Goal: Task Accomplishment & Management: Manage account settings

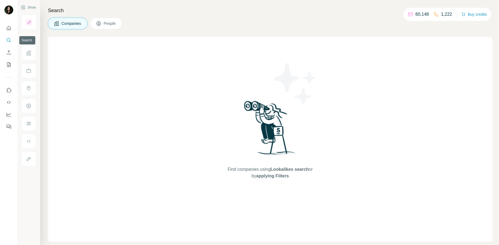
click at [10, 40] on icon "Search" at bounding box center [9, 40] width 4 height 4
click at [60, 21] on button "Companies" at bounding box center [67, 24] width 39 height 12
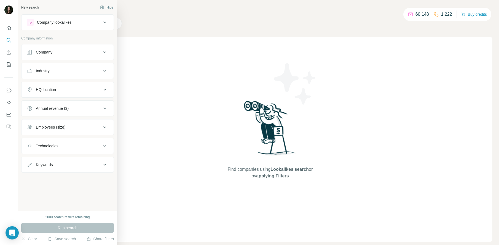
click at [45, 52] on div "Company" at bounding box center [44, 52] width 17 height 6
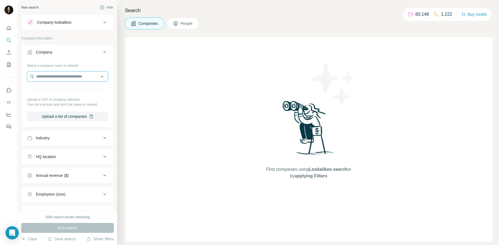
click at [60, 78] on input "text" at bounding box center [67, 76] width 81 height 10
type input "*********"
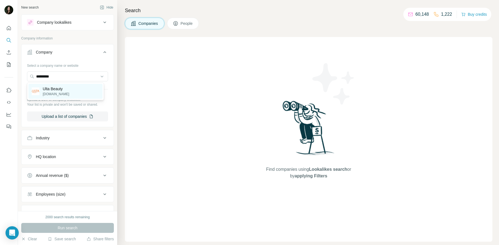
click at [61, 89] on p "Ulta Beauty" at bounding box center [56, 89] width 26 height 6
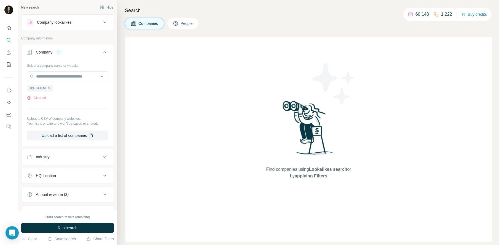
click at [84, 227] on button "Run search" at bounding box center [67, 228] width 93 height 10
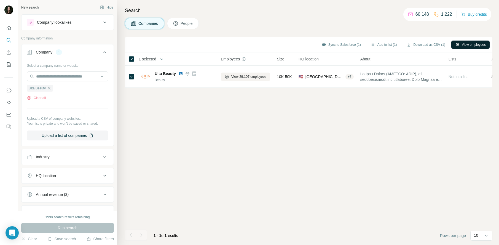
click at [476, 43] on button "View employees" at bounding box center [470, 45] width 38 height 8
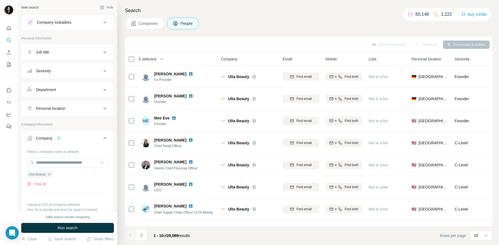
click at [72, 89] on div "Department" at bounding box center [64, 90] width 74 height 6
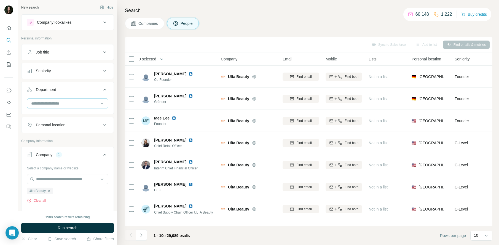
click at [68, 105] on input at bounding box center [65, 103] width 68 height 6
click at [64, 114] on p "Marketing and Advertising" at bounding box center [54, 112] width 44 height 6
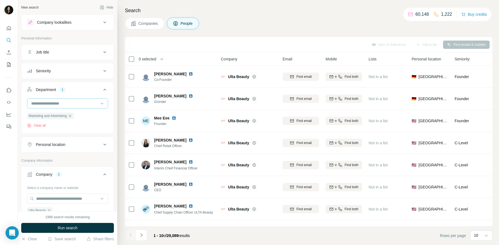
click at [85, 105] on input at bounding box center [65, 103] width 68 height 6
click at [80, 128] on div "Legal" at bounding box center [66, 129] width 68 height 6
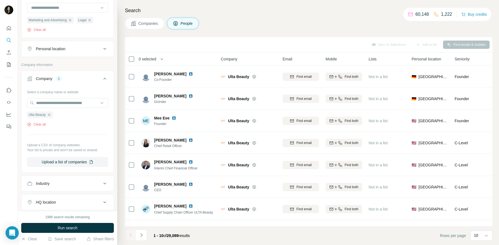
scroll to position [100, 0]
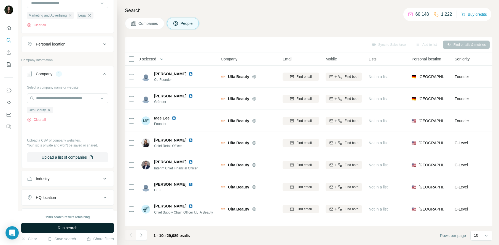
click at [80, 227] on button "Run search" at bounding box center [67, 228] width 93 height 10
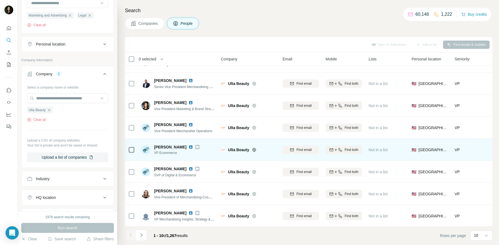
scroll to position [63, 0]
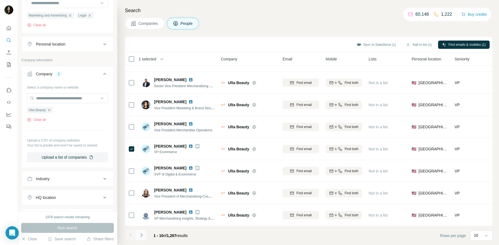
click at [141, 236] on icon "Navigate to next page" at bounding box center [141, 235] width 2 height 4
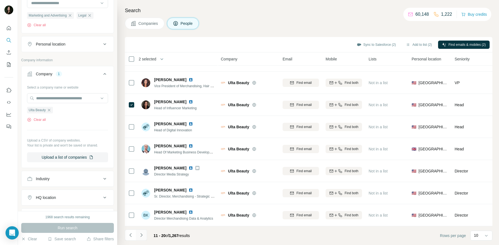
click at [142, 235] on icon "Navigate to next page" at bounding box center [141, 235] width 2 height 4
click at [141, 237] on icon "Navigate to next page" at bounding box center [142, 235] width 6 height 6
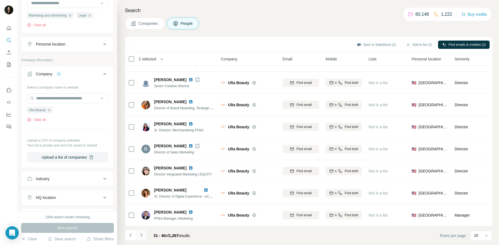
click at [140, 237] on icon "Navigate to next page" at bounding box center [142, 235] width 6 height 6
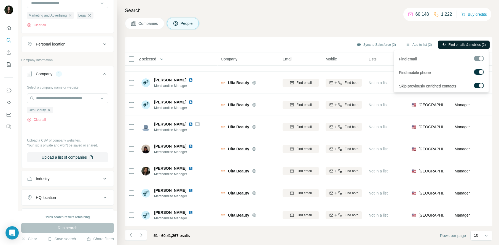
click at [481, 45] on span "Find emails & mobiles (2)" at bounding box center [466, 44] width 37 height 5
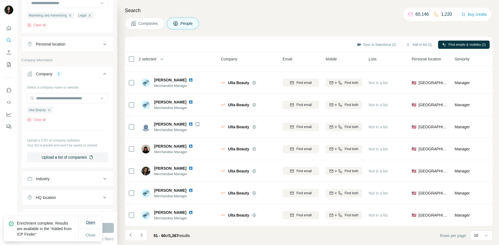
click at [89, 220] on span "Open" at bounding box center [90, 222] width 9 height 4
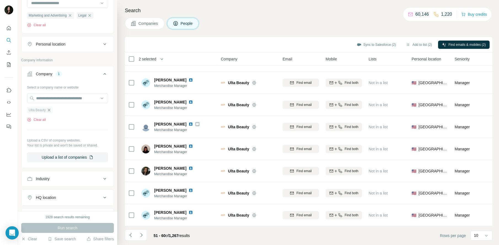
click at [51, 109] on icon "button" at bounding box center [49, 110] width 4 height 4
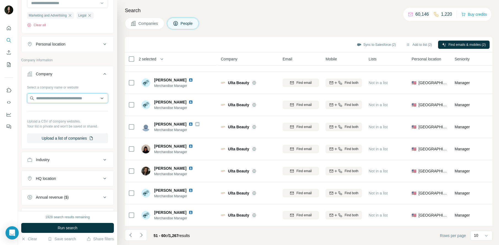
click at [52, 100] on input "text" at bounding box center [67, 98] width 81 height 10
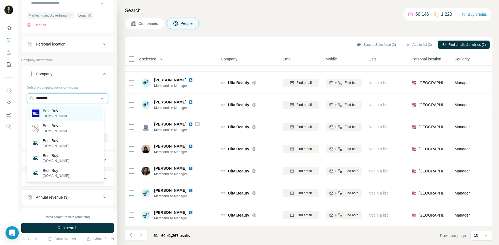
type input "********"
click at [52, 109] on p "Best Buy" at bounding box center [56, 111] width 26 height 6
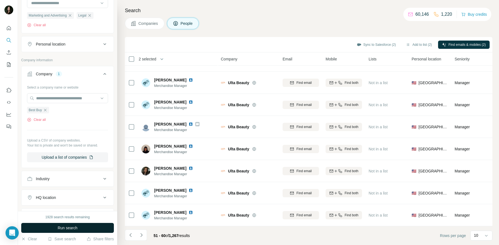
click at [87, 229] on button "Run search" at bounding box center [67, 228] width 93 height 10
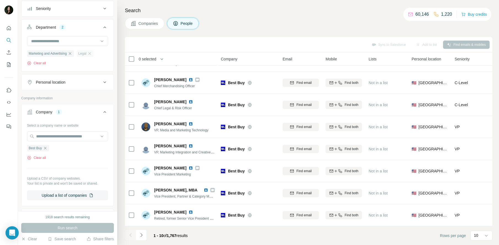
scroll to position [61, 0]
click at [71, 54] on icon "button" at bounding box center [70, 54] width 2 height 2
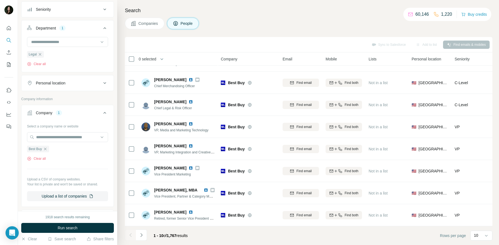
scroll to position [61, 0]
click at [81, 230] on button "Run search" at bounding box center [67, 228] width 93 height 10
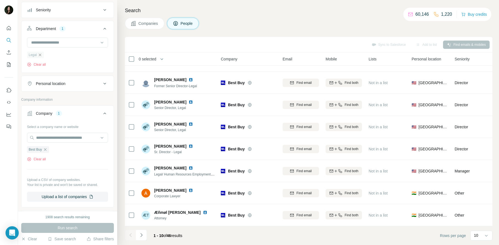
click at [40, 54] on icon "button" at bounding box center [40, 55] width 4 height 4
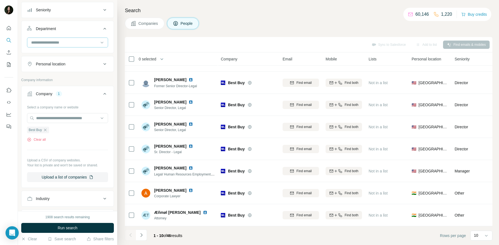
click at [48, 45] on input at bounding box center [65, 42] width 68 height 6
click at [49, 74] on div "Legal" at bounding box center [65, 77] width 74 height 10
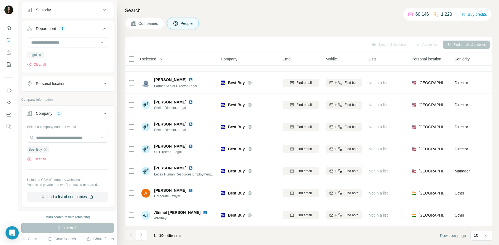
click at [73, 226] on div "Run search" at bounding box center [67, 228] width 93 height 10
click at [74, 229] on div "Run search" at bounding box center [67, 228] width 93 height 10
click at [76, 44] on input at bounding box center [65, 42] width 68 height 6
click at [67, 54] on p "Accounting and Finance" at bounding box center [52, 55] width 41 height 6
click at [69, 227] on span "Run search" at bounding box center [68, 228] width 20 height 6
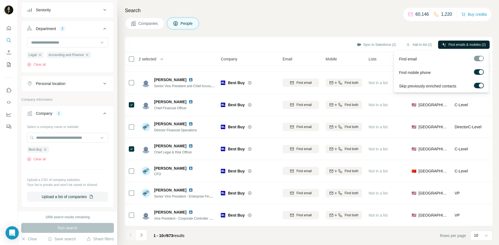
click at [465, 45] on span "Find emails & mobiles (2)" at bounding box center [466, 44] width 37 height 5
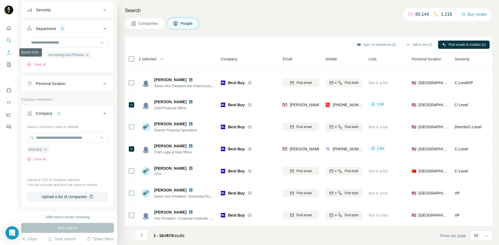
click at [9, 55] on button "Enrich CSV" at bounding box center [8, 52] width 9 height 10
click at [8, 64] on icon "My lists" at bounding box center [9, 65] width 6 height 6
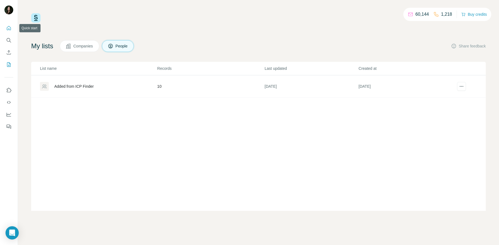
click at [8, 30] on icon "Quick start" at bounding box center [9, 28] width 4 height 4
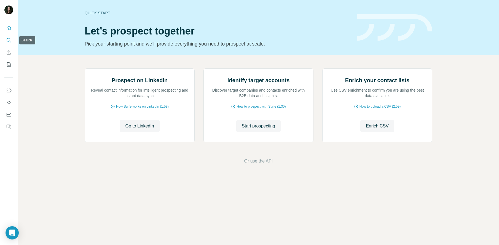
click at [11, 40] on icon "Search" at bounding box center [9, 40] width 6 height 6
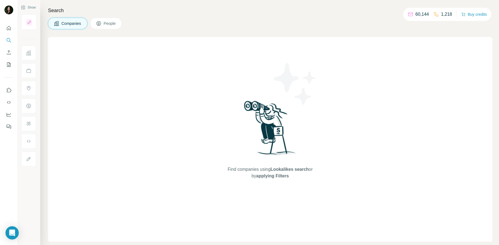
click at [112, 23] on span "People" at bounding box center [110, 24] width 13 height 6
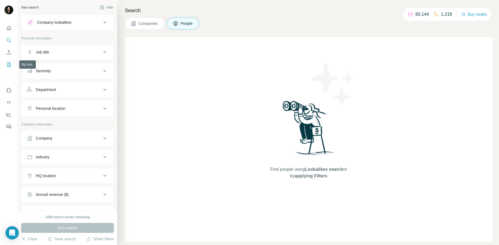
click at [10, 65] on icon "My lists" at bounding box center [9, 65] width 6 height 6
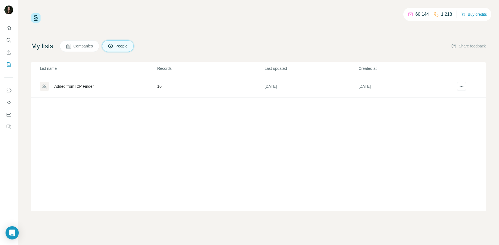
click at [90, 88] on div "Added from ICP Finder" at bounding box center [73, 87] width 39 height 6
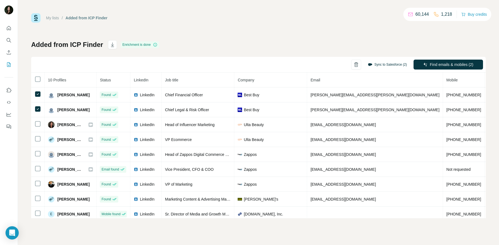
click at [385, 64] on button "Sync to Salesforce (2)" at bounding box center [387, 64] width 47 height 8
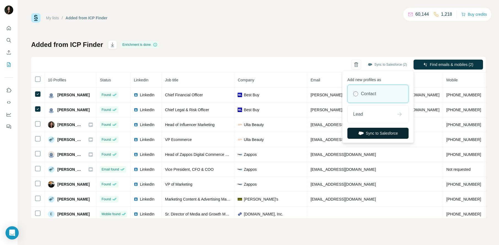
click at [393, 136] on button "Sync to Salesforce" at bounding box center [377, 133] width 61 height 11
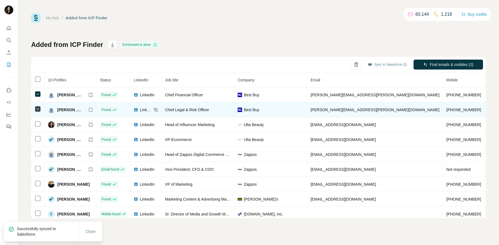
click at [91, 109] on icon at bounding box center [90, 110] width 3 height 2
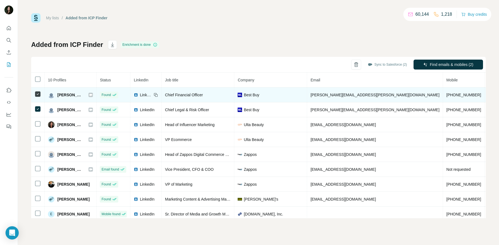
click at [90, 94] on icon at bounding box center [90, 95] width 3 height 2
click at [142, 95] on span "LinkedIn" at bounding box center [146, 95] width 12 height 6
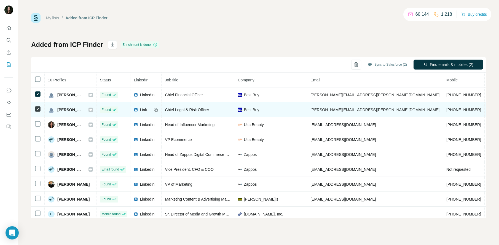
click at [60, 110] on span "[PERSON_NAME]" at bounding box center [70, 110] width 26 height 6
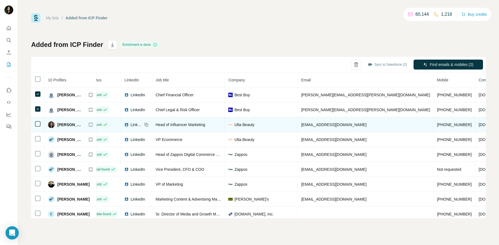
scroll to position [0, 17]
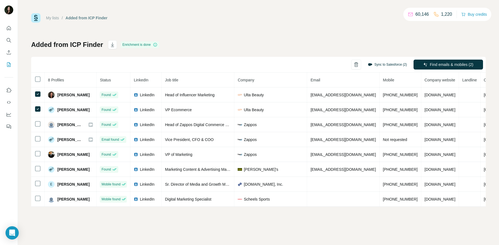
click at [384, 66] on button "Sync to Salesforce (2)" at bounding box center [387, 64] width 47 height 8
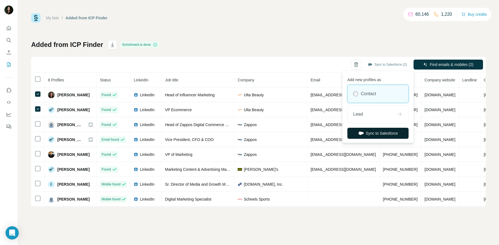
click at [384, 133] on button "Sync to Salesforce" at bounding box center [377, 133] width 61 height 11
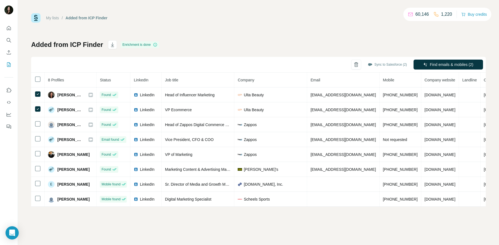
click at [43, 231] on p "Successfully synced to Salesforce." at bounding box center [48, 236] width 62 height 11
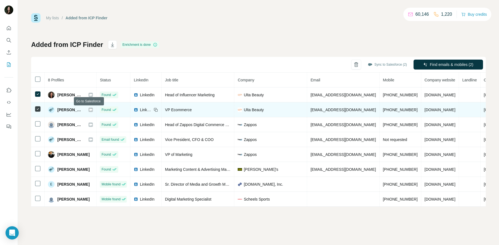
click at [90, 110] on icon at bounding box center [90, 110] width 3 height 2
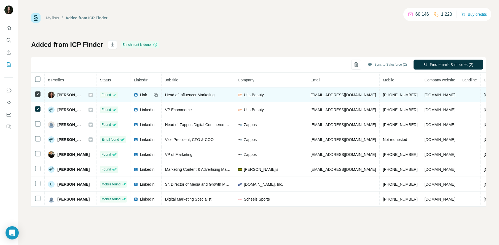
click at [89, 95] on icon at bounding box center [90, 95] width 3 height 2
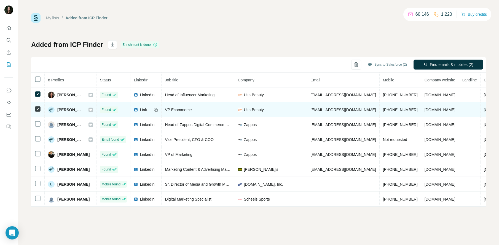
click at [51, 110] on img at bounding box center [51, 109] width 7 height 7
click at [63, 111] on span "[PERSON_NAME]" at bounding box center [70, 110] width 26 height 6
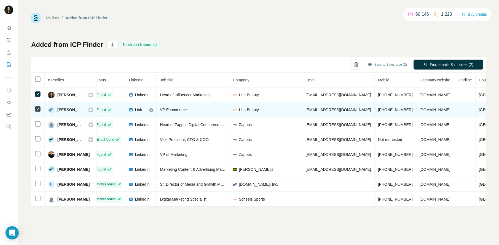
scroll to position [0, 5]
